Goal: Information Seeking & Learning: Learn about a topic

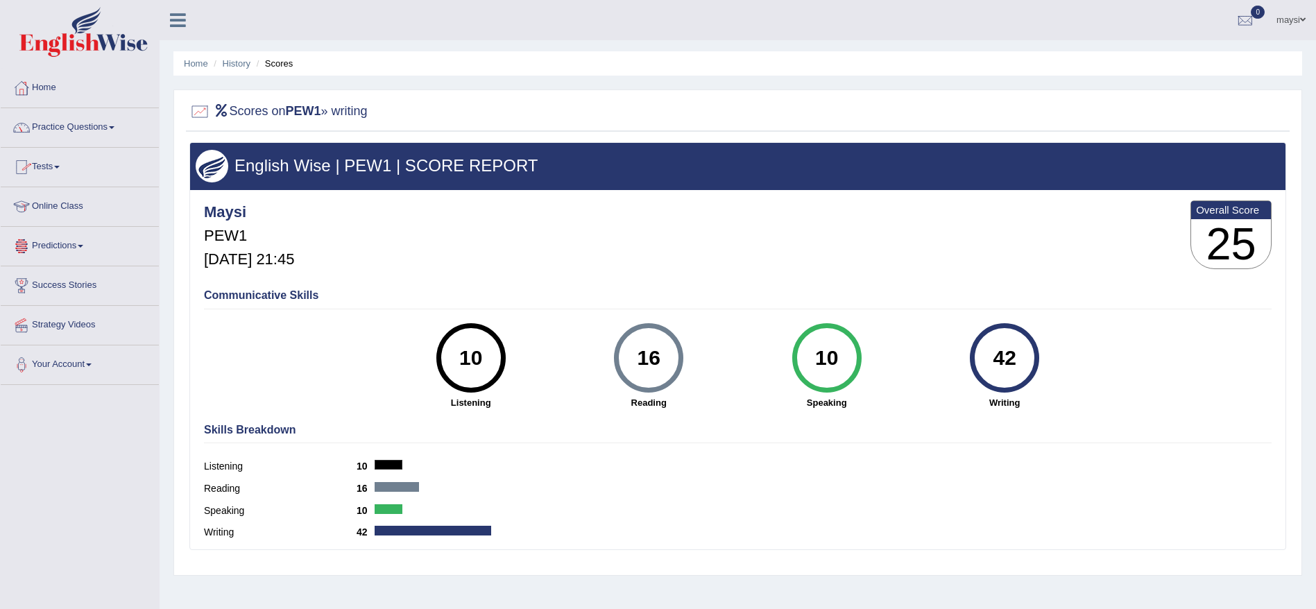
click at [69, 170] on link "Tests" at bounding box center [80, 165] width 158 height 35
click at [80, 219] on link "Take Mock Test" at bounding box center [91, 224] width 130 height 25
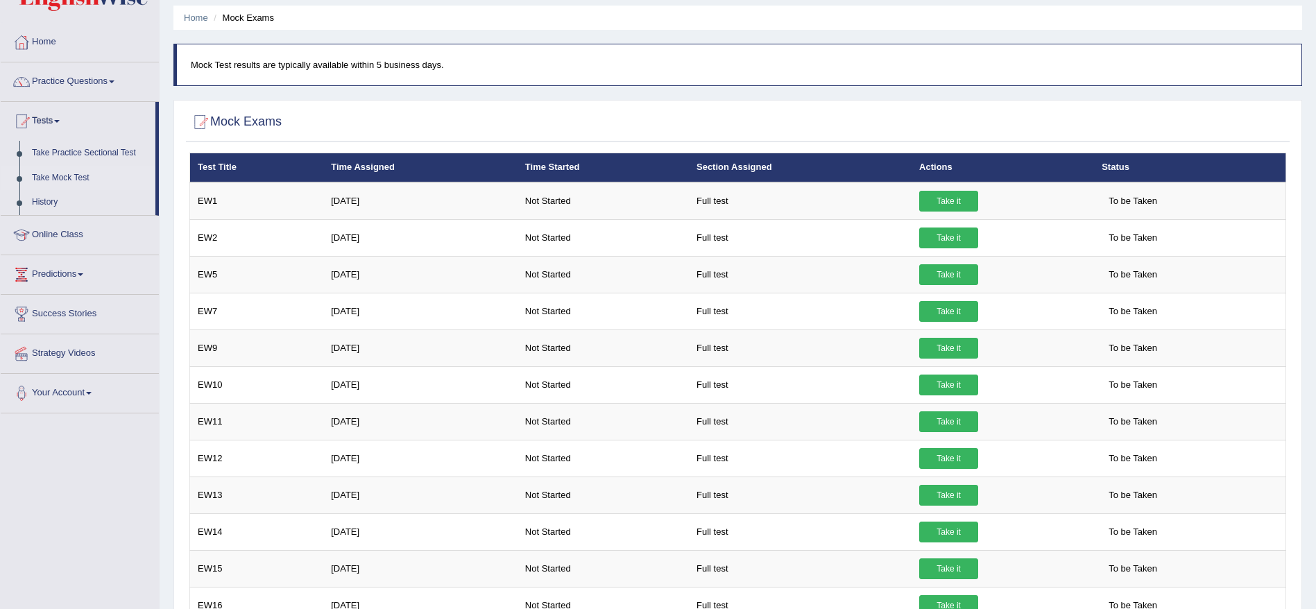
scroll to position [42, 0]
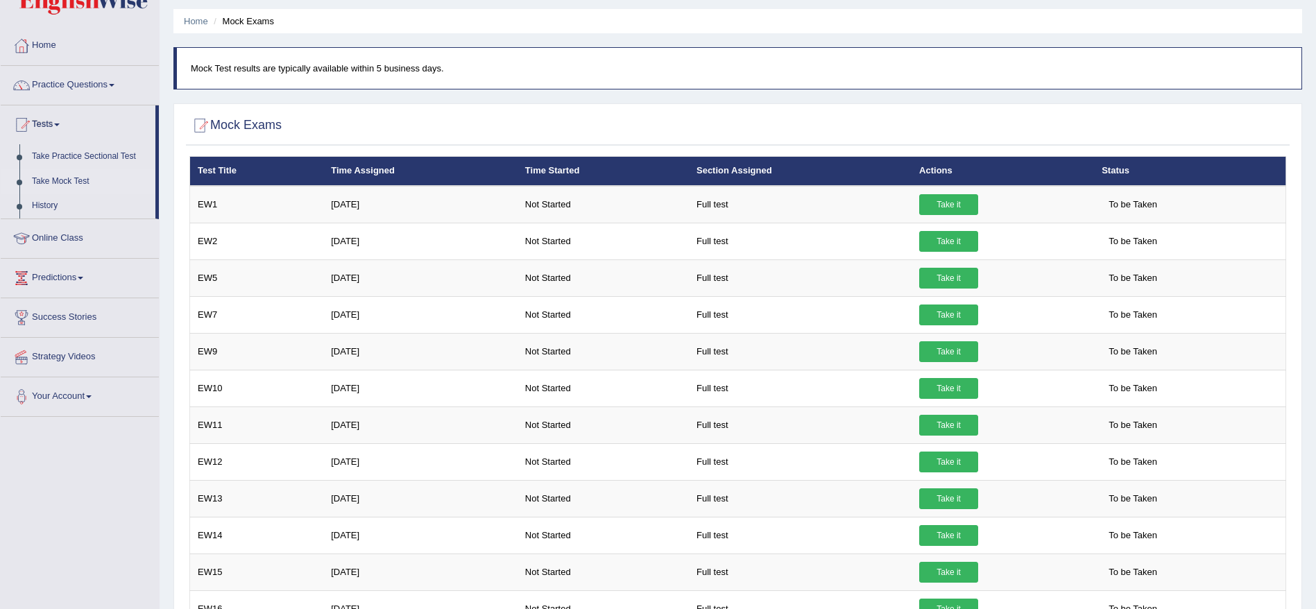
drag, startPoint x: 1324, startPoint y: 520, endPoint x: 1322, endPoint y: 368, distance: 152.0
click at [1315, 368] on html "Toggle navigation Home Practice Questions Speaking Practice Read Aloud Repeat S…" at bounding box center [658, 262] width 1316 height 609
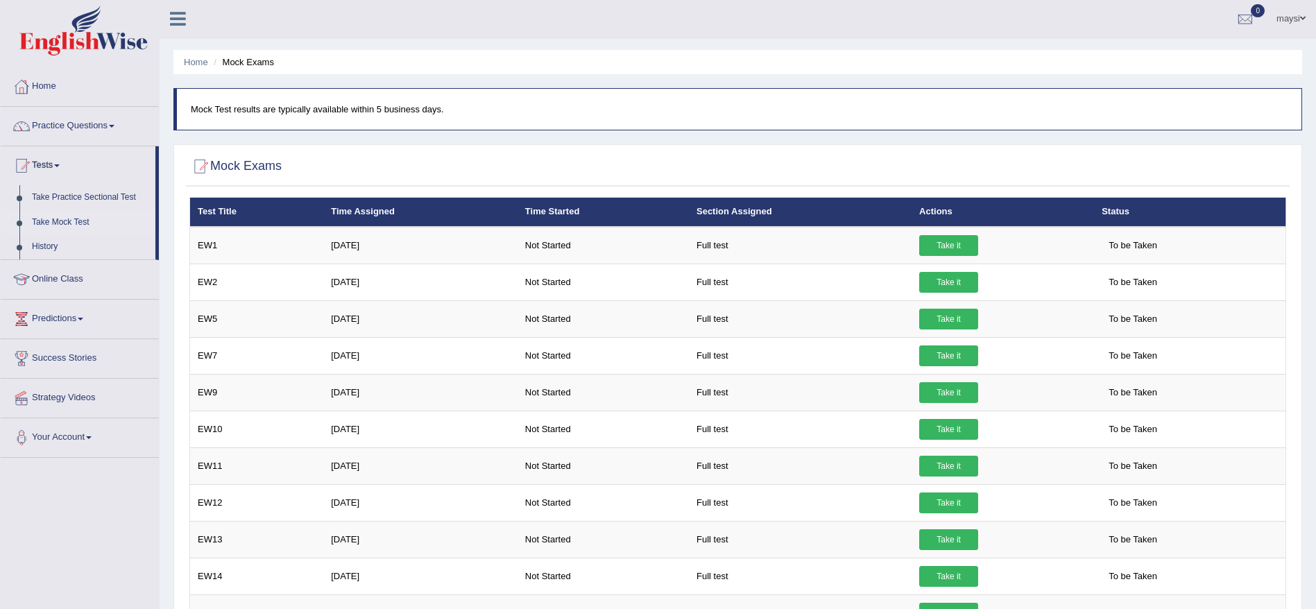
scroll to position [0, 0]
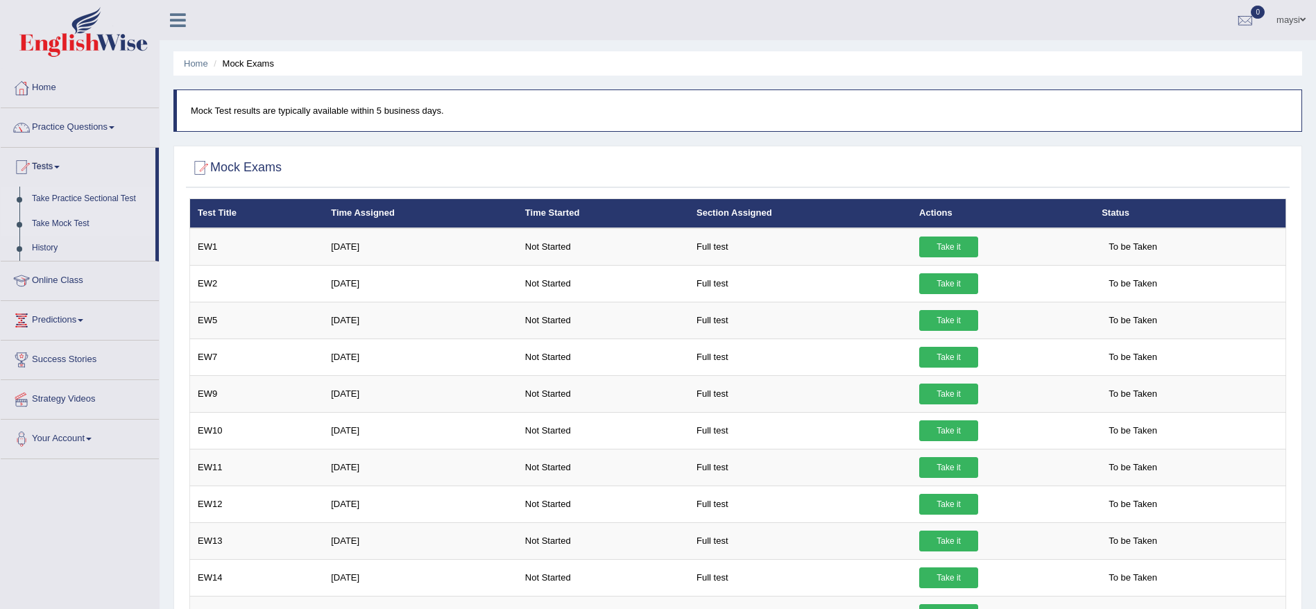
click at [109, 196] on link "Take Practice Sectional Test" at bounding box center [91, 199] width 130 height 25
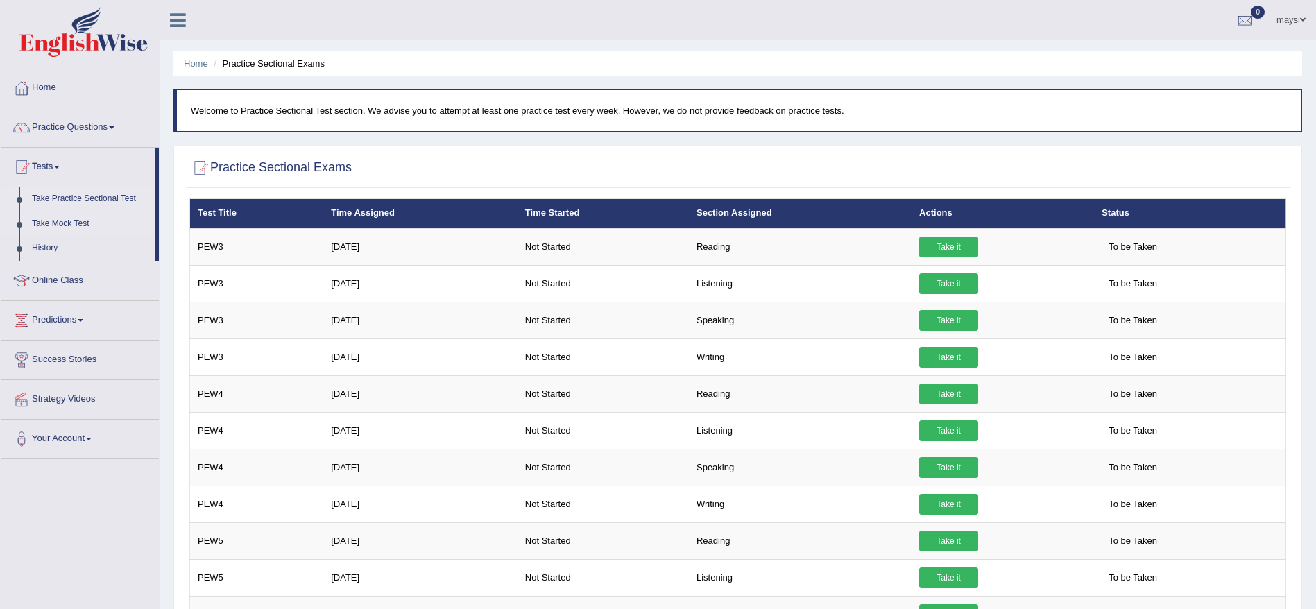
click at [72, 216] on link "Take Mock Test" at bounding box center [91, 224] width 130 height 25
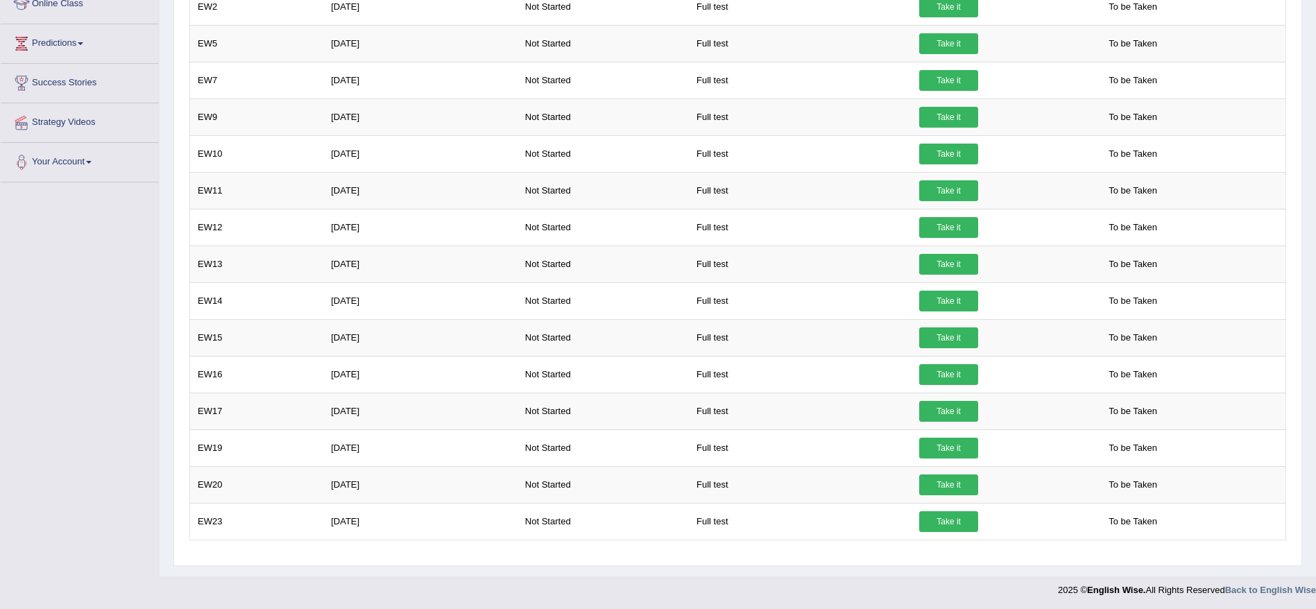
scroll to position [279, 0]
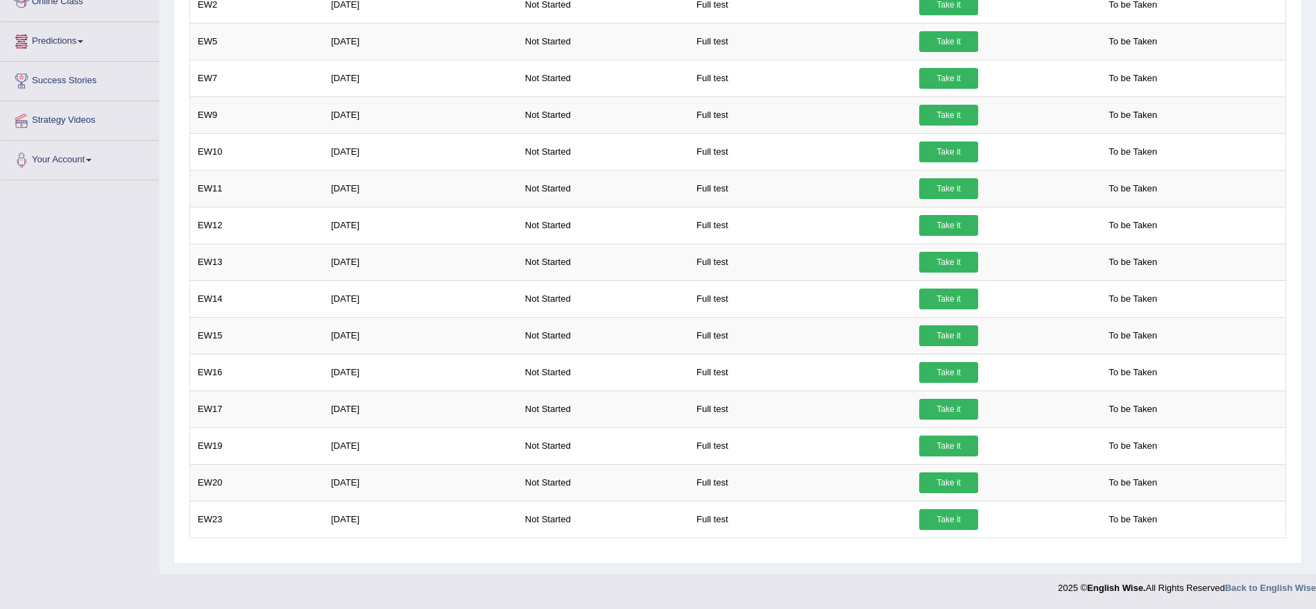
click at [80, 42] on link "Predictions" at bounding box center [80, 39] width 158 height 35
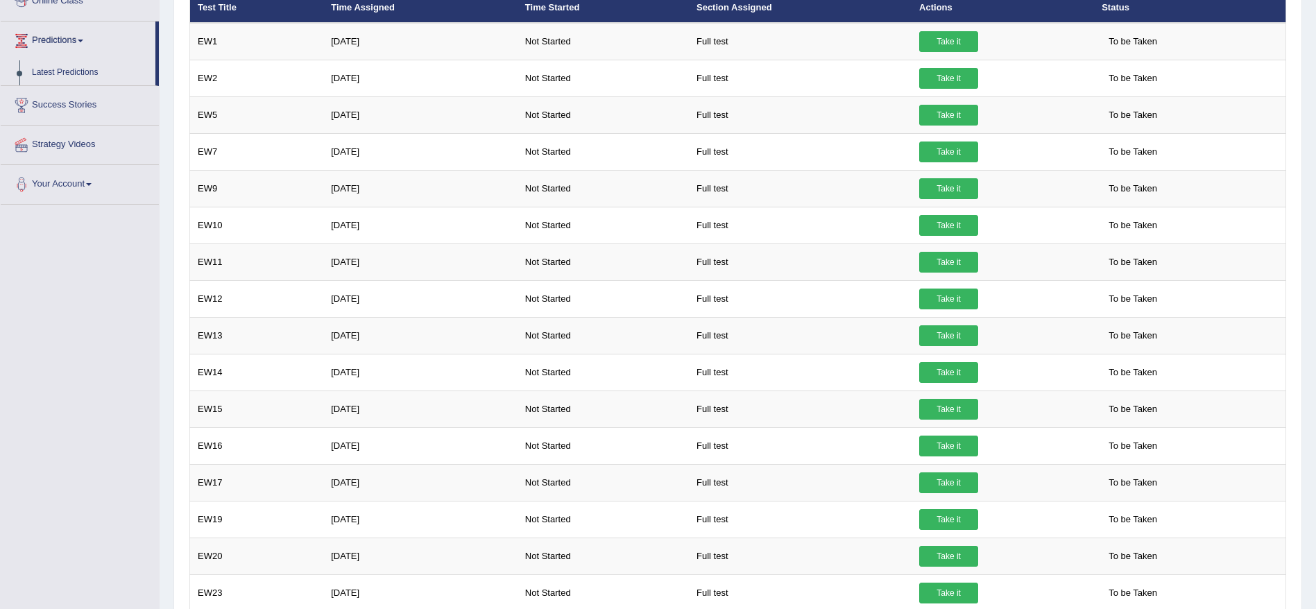
scroll to position [205, 0]
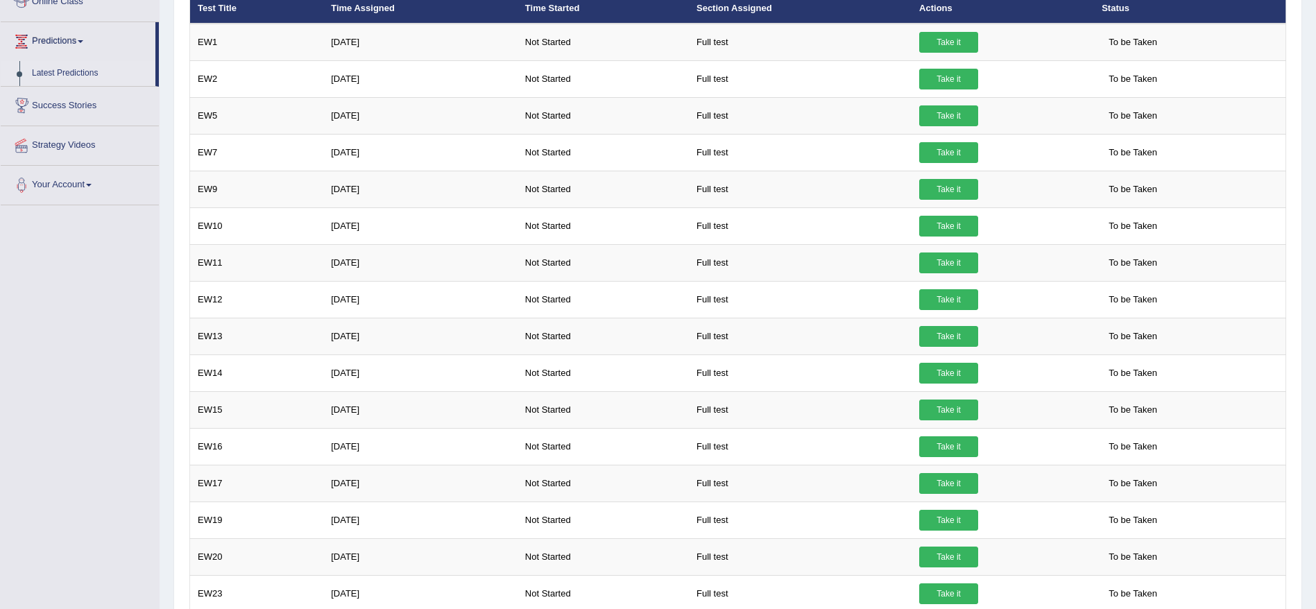
click at [79, 74] on link "Latest Predictions" at bounding box center [91, 73] width 130 height 25
